Goal: Find specific page/section: Locate a particular part of the current website

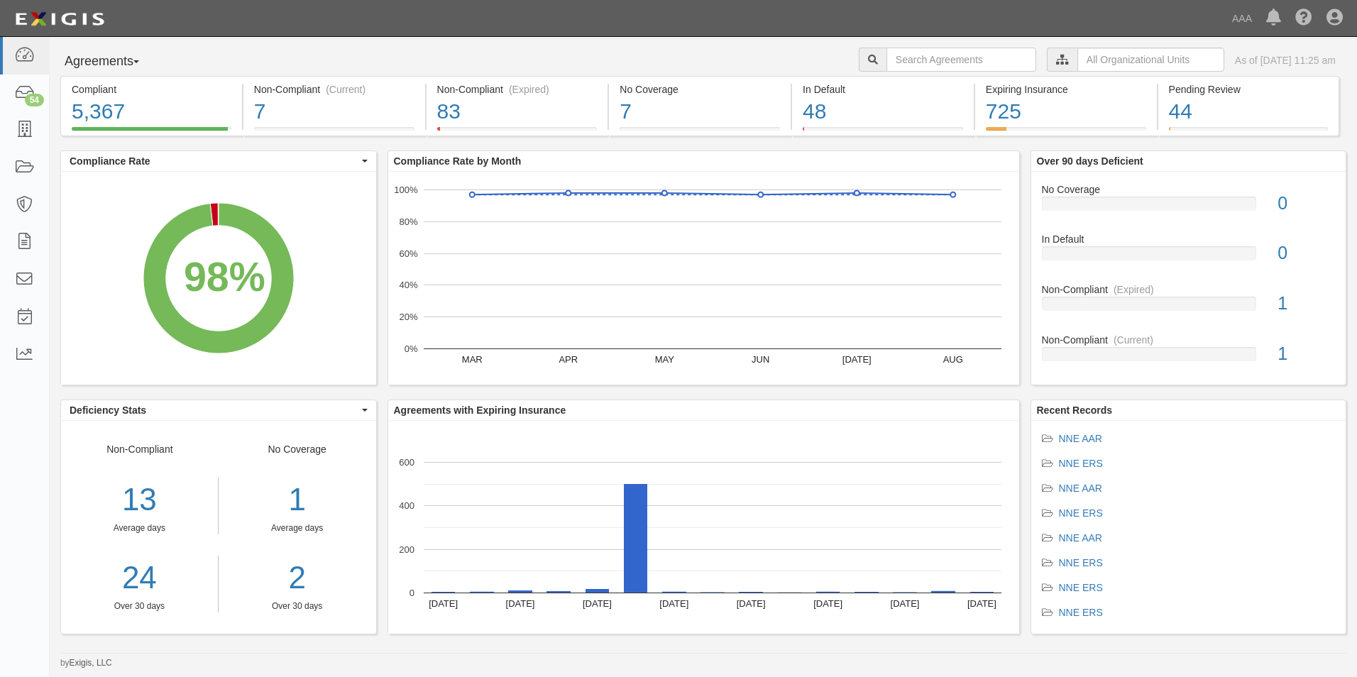
click at [1056, 59] on icon at bounding box center [1062, 60] width 13 height 10
click at [1079, 58] on input "text" at bounding box center [1150, 60] width 147 height 24
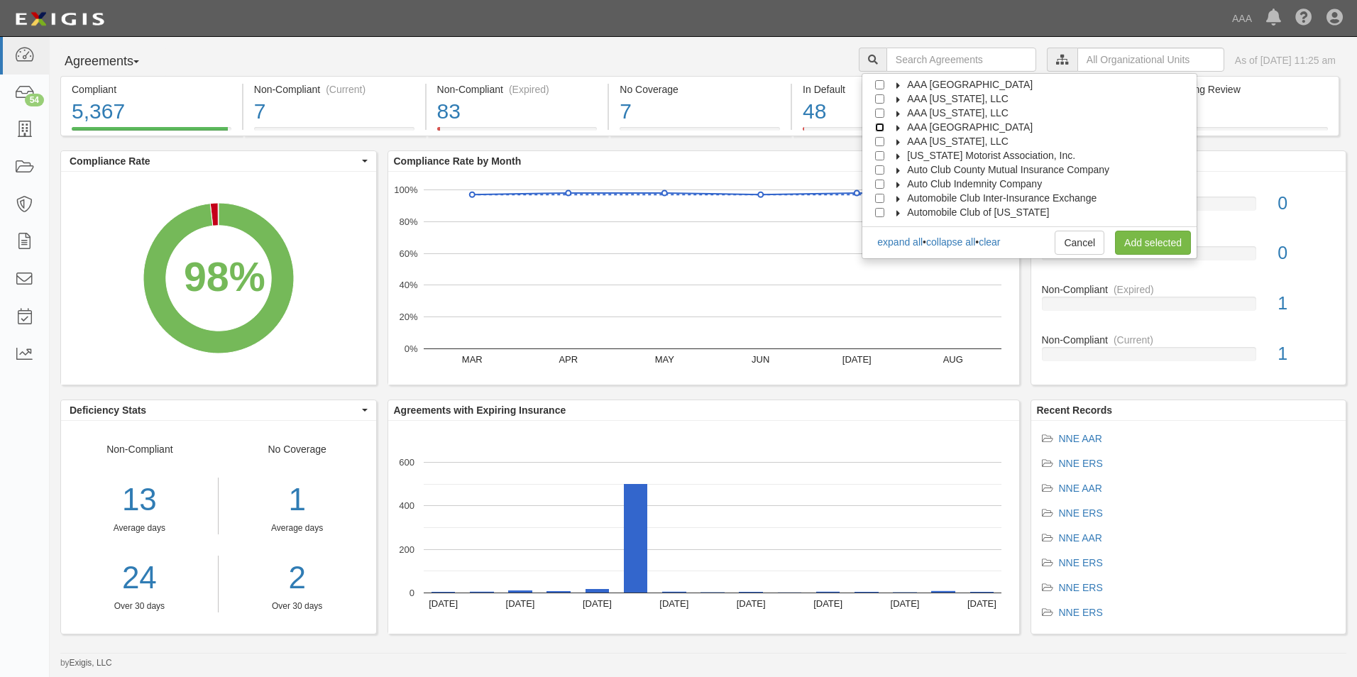
click at [884, 126] on input "AAA [GEOGRAPHIC_DATA]" at bounding box center [879, 127] width 9 height 9
checkbox input "true"
click at [1132, 245] on link "Add selected" at bounding box center [1153, 243] width 76 height 24
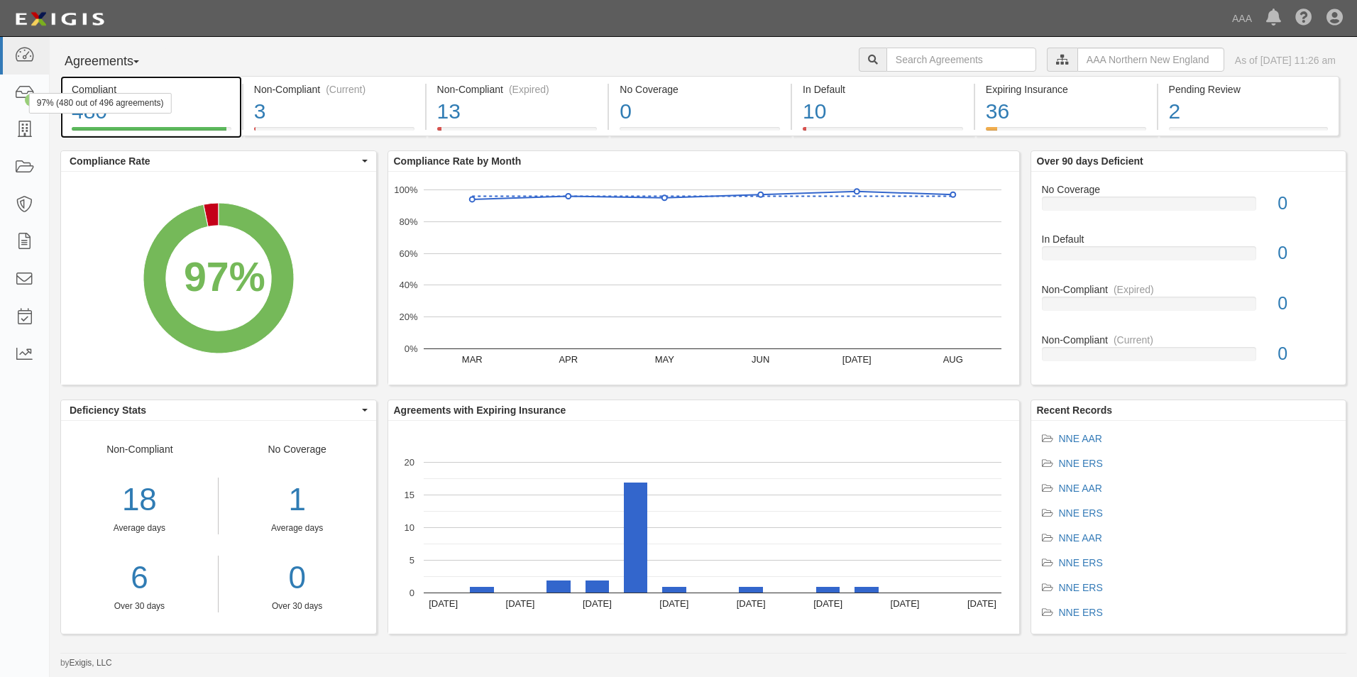
click at [121, 113] on div "97% (480 out of 496 agreements)" at bounding box center [100, 103] width 143 height 21
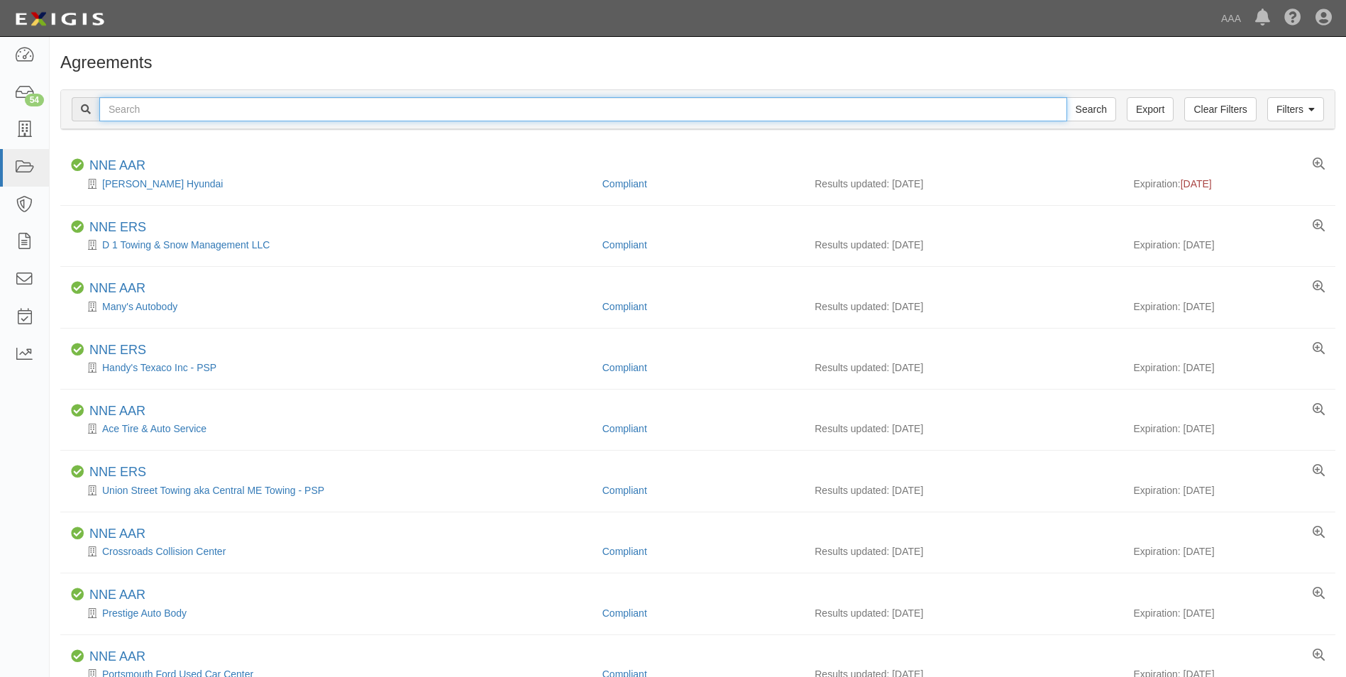
click at [202, 107] on input "text" at bounding box center [583, 109] width 968 height 24
type input "grenier"
click at [1066, 97] on input "Search" at bounding box center [1091, 109] width 50 height 24
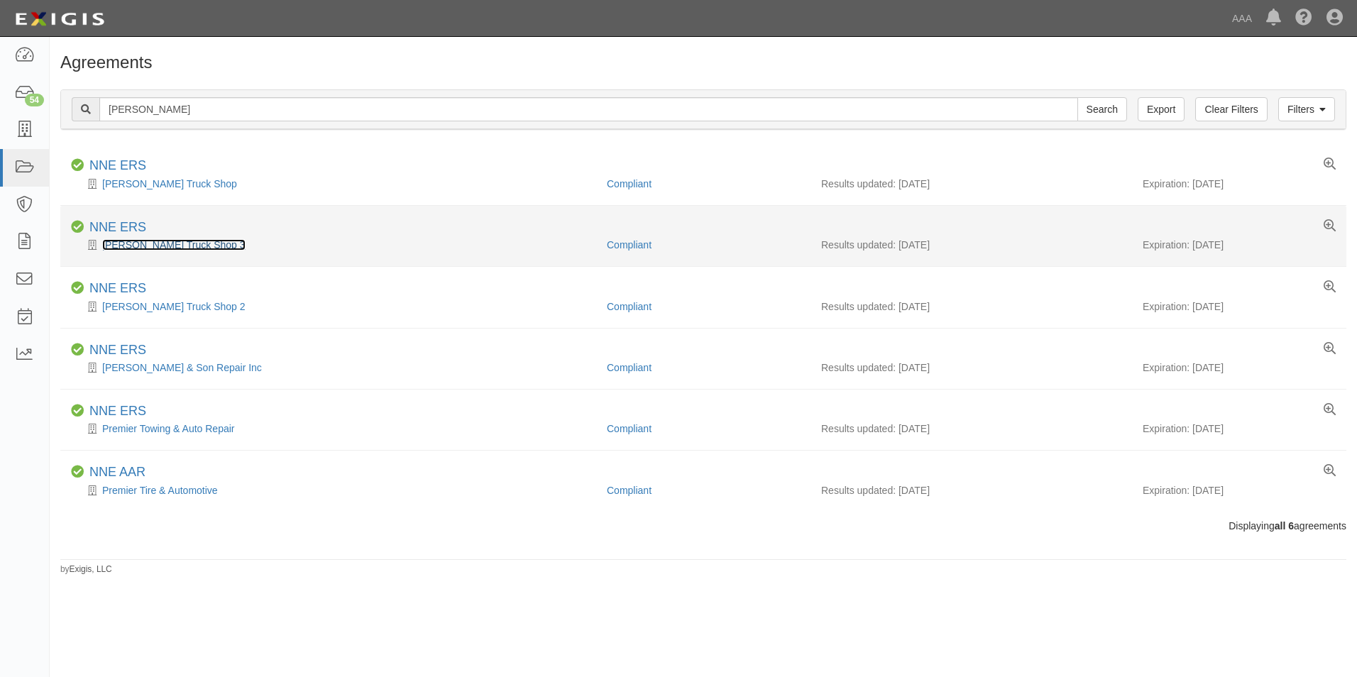
click at [149, 246] on link "Grenier's Truck Shop 3" at bounding box center [173, 244] width 143 height 11
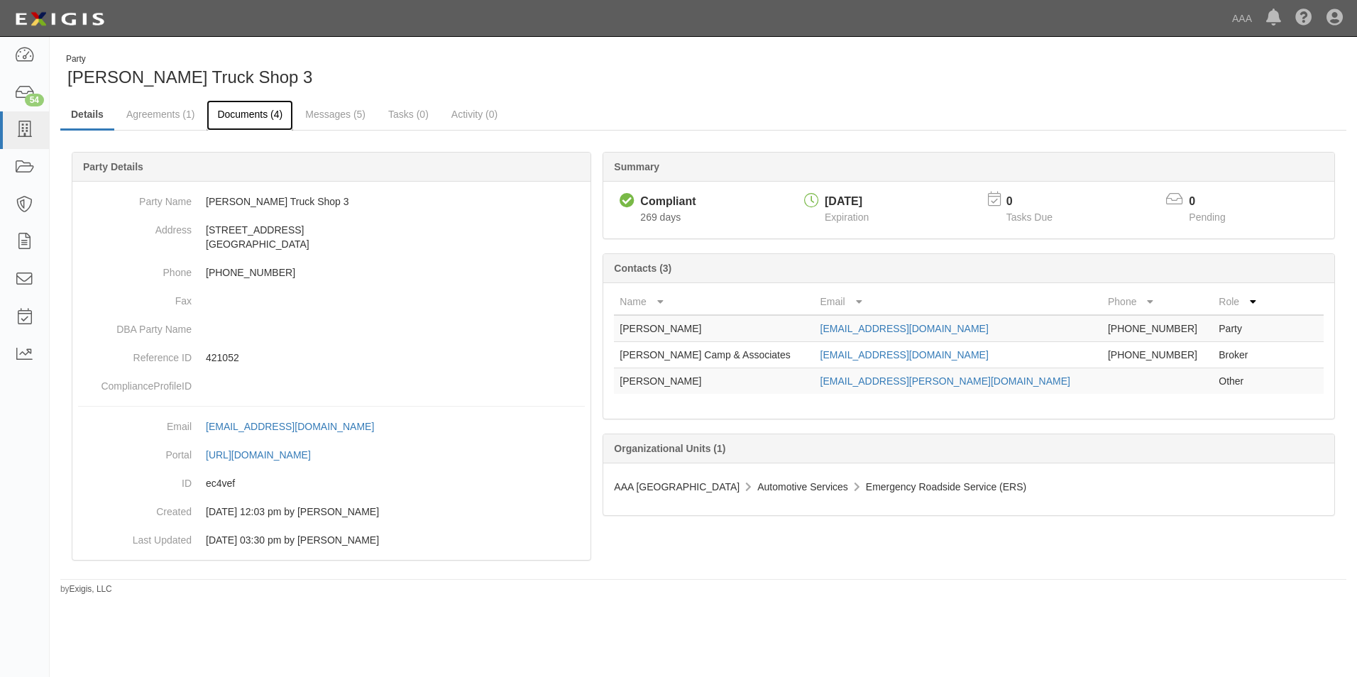
click at [254, 114] on link "Documents (4)" at bounding box center [249, 115] width 87 height 31
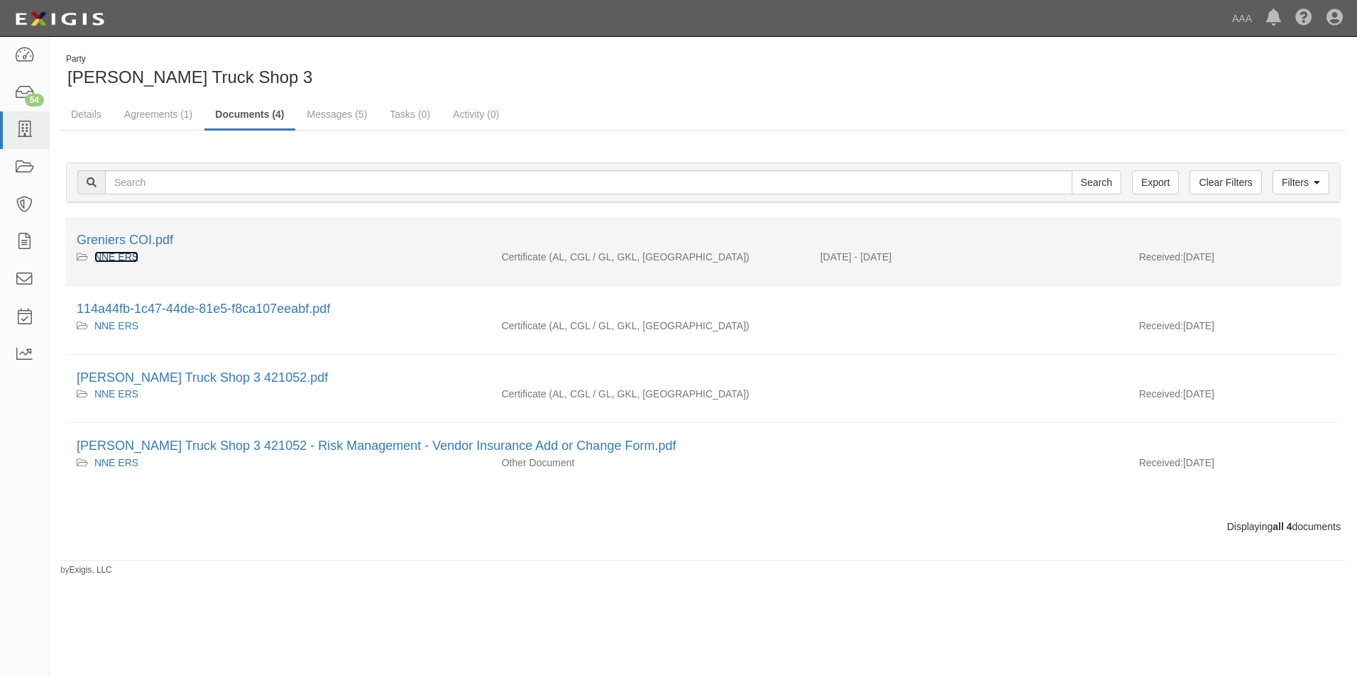
click at [133, 254] on link "NNE ERS" at bounding box center [116, 256] width 44 height 11
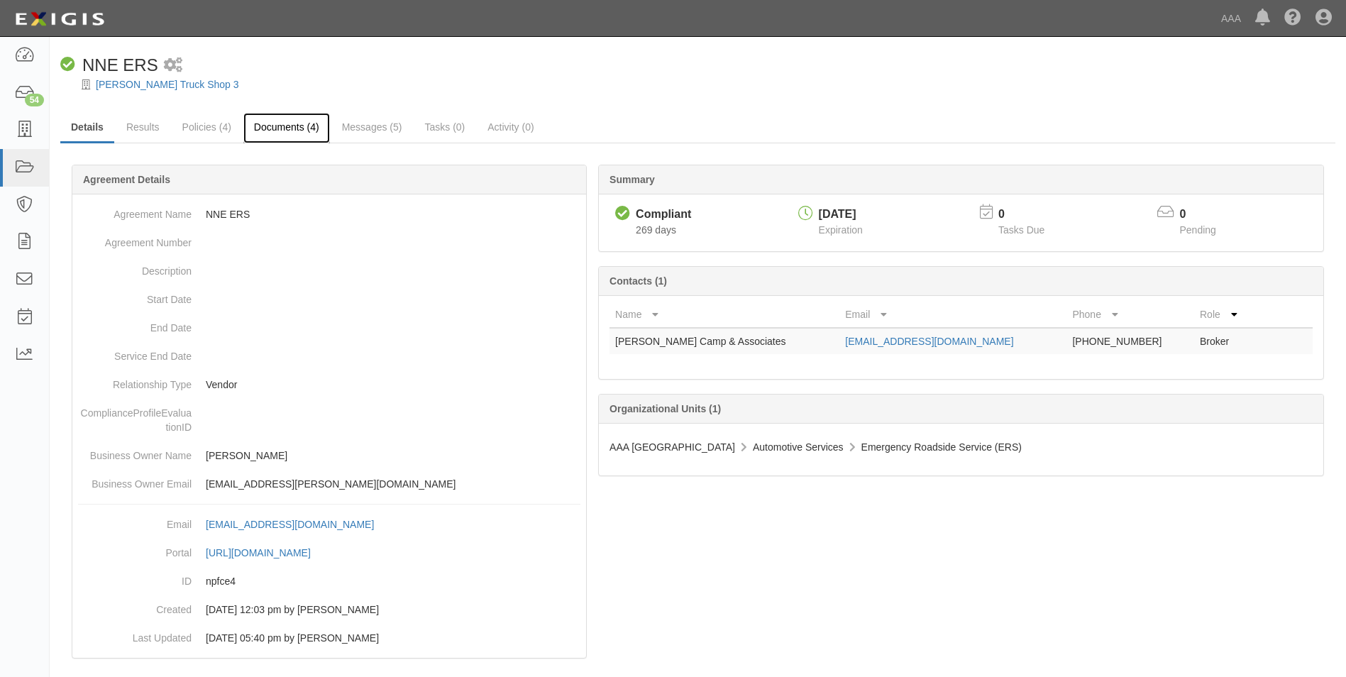
click at [281, 121] on link "Documents (4)" at bounding box center [286, 128] width 87 height 31
click at [287, 126] on link "Documents (4)" at bounding box center [286, 128] width 87 height 31
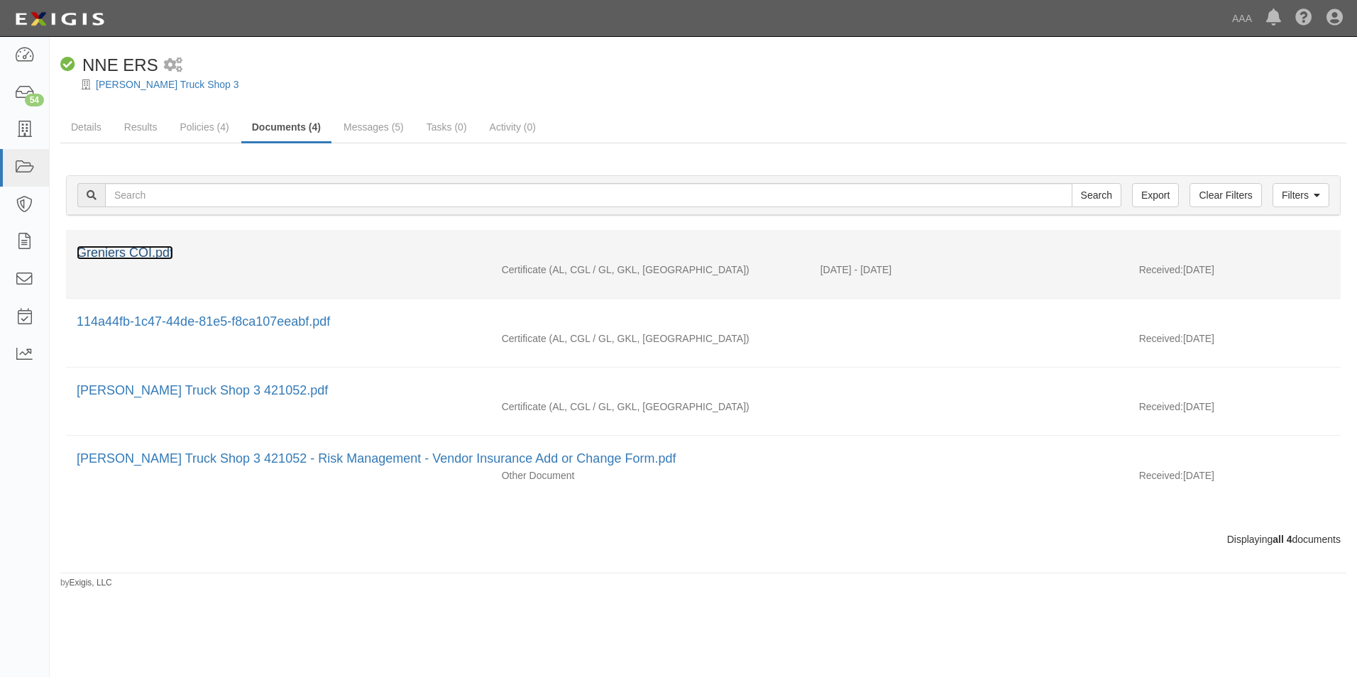
click at [153, 250] on link "Greniers COI.pdf" at bounding box center [125, 253] width 96 height 14
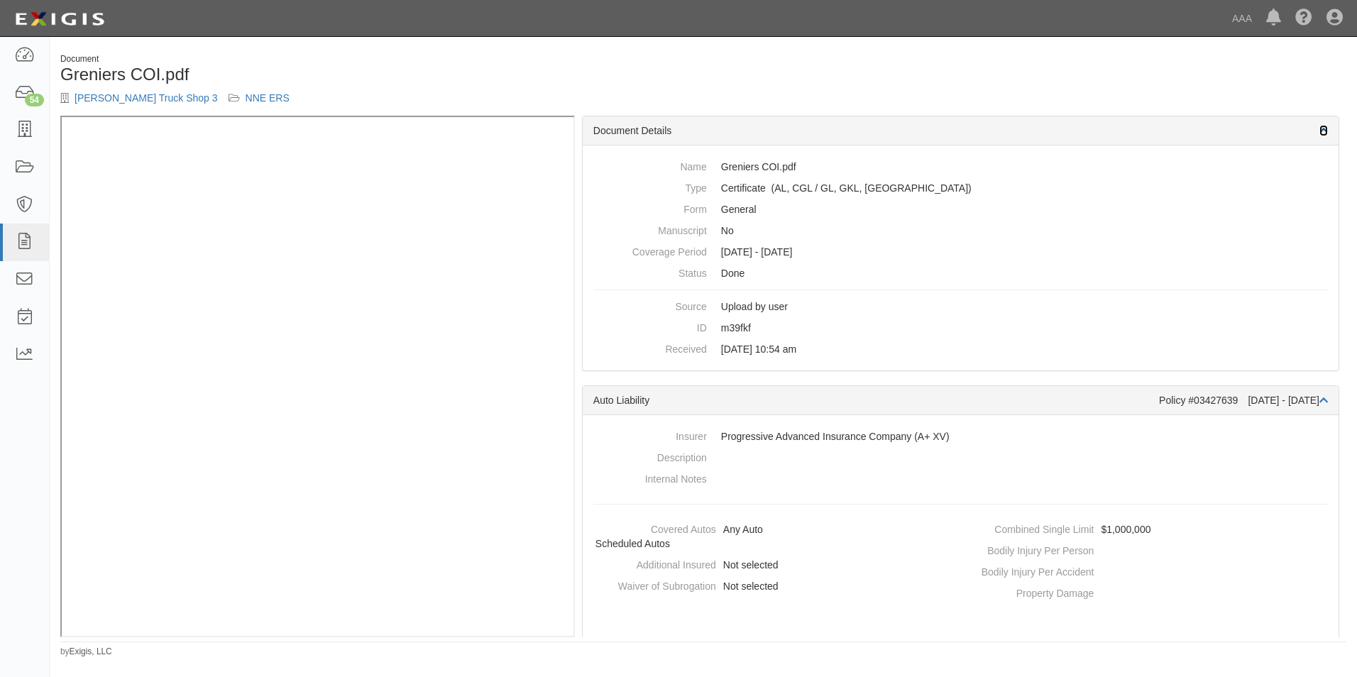
click at [1319, 129] on icon at bounding box center [1323, 131] width 9 height 10
